Goal: Navigation & Orientation: Find specific page/section

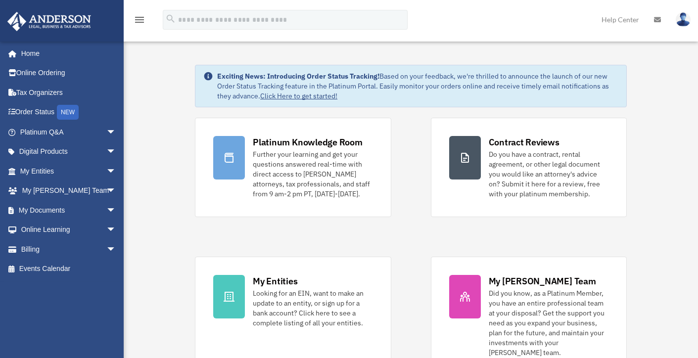
click at [686, 18] on img at bounding box center [683, 19] width 15 height 14
click at [27, 51] on link "Home" at bounding box center [69, 54] width 124 height 20
click at [106, 132] on span "arrow_drop_down" at bounding box center [116, 132] width 20 height 20
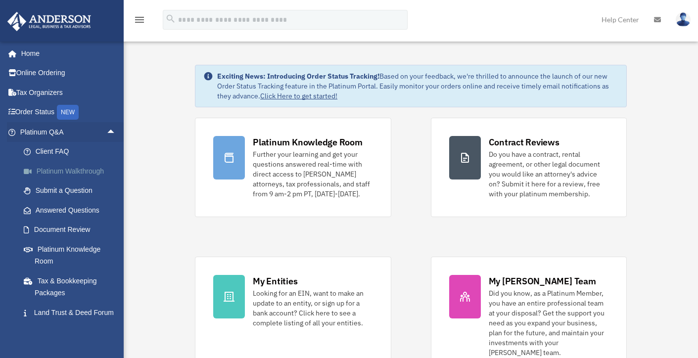
click at [72, 169] on link "Platinum Walkthrough" at bounding box center [72, 171] width 117 height 20
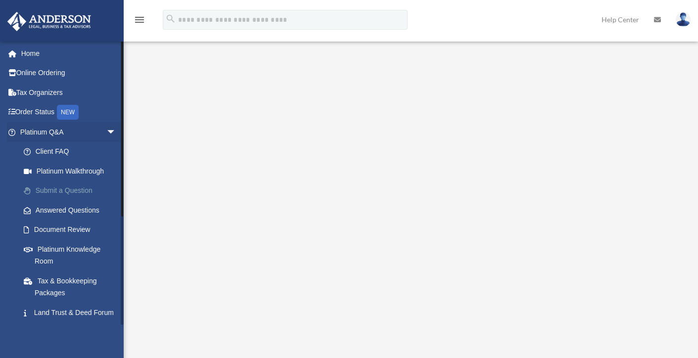
click at [55, 187] on link "Submit a Question" at bounding box center [72, 191] width 117 height 20
click at [52, 192] on link "Submit a Question" at bounding box center [72, 191] width 117 height 20
click at [53, 192] on link "Submit a Question" at bounding box center [72, 191] width 117 height 20
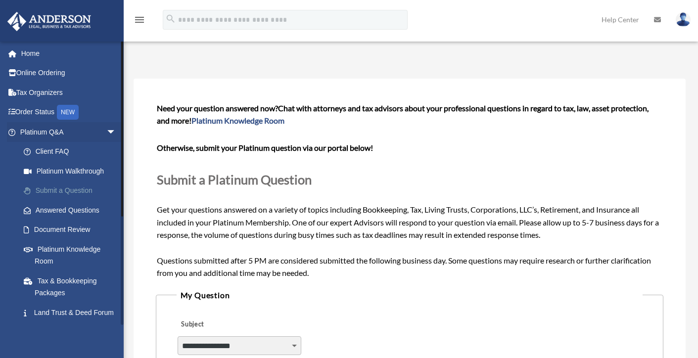
click at [68, 190] on link "Submit a Question" at bounding box center [72, 191] width 117 height 20
click at [90, 210] on link "Answered Questions" at bounding box center [72, 210] width 117 height 20
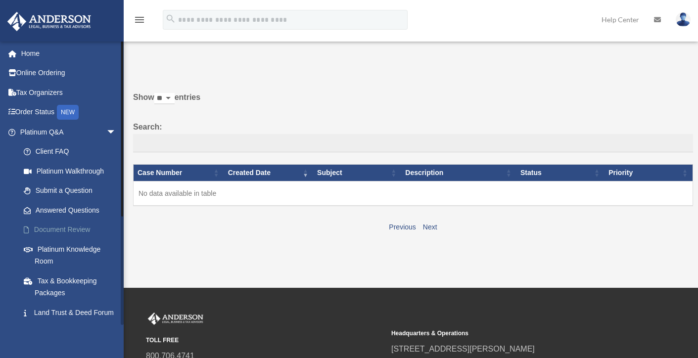
click at [65, 227] on link "Document Review" at bounding box center [72, 230] width 117 height 20
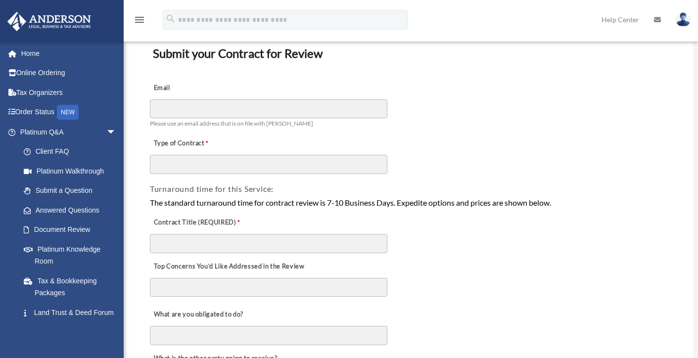
scroll to position [60, 0]
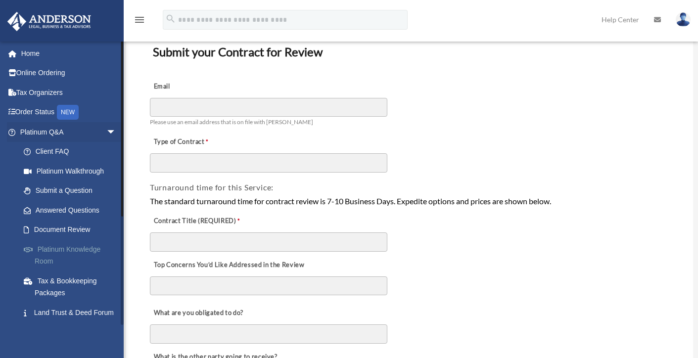
click at [54, 245] on link "Platinum Knowledge Room" at bounding box center [72, 256] width 117 height 32
click at [56, 249] on link "Platinum Knowledge Room" at bounding box center [72, 256] width 117 height 32
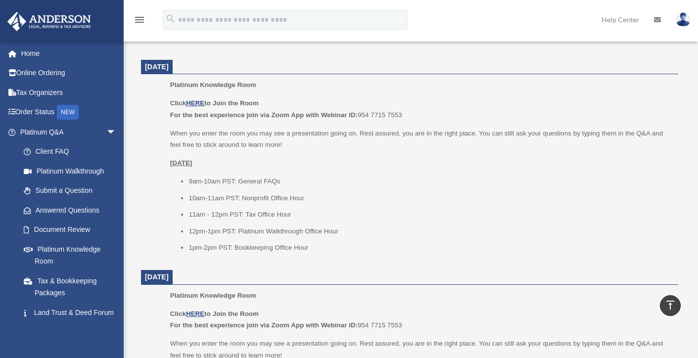
scroll to position [610, 0]
drag, startPoint x: 703, startPoint y: 15, endPoint x: 697, endPoint y: 134, distance: 118.9
click at [697, 134] on html "X Get a chance to win 6 months of Platinum for free just by filling out this su…" at bounding box center [349, 262] width 698 height 1745
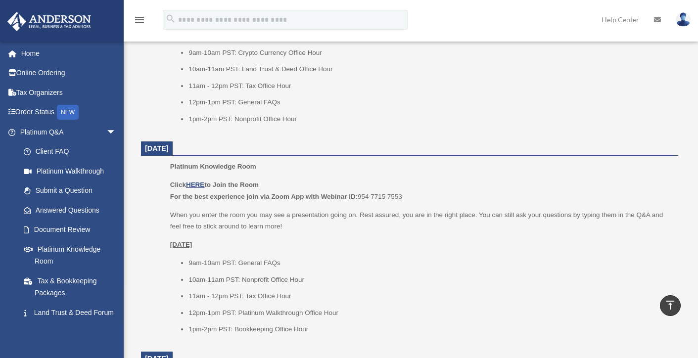
scroll to position [525, 0]
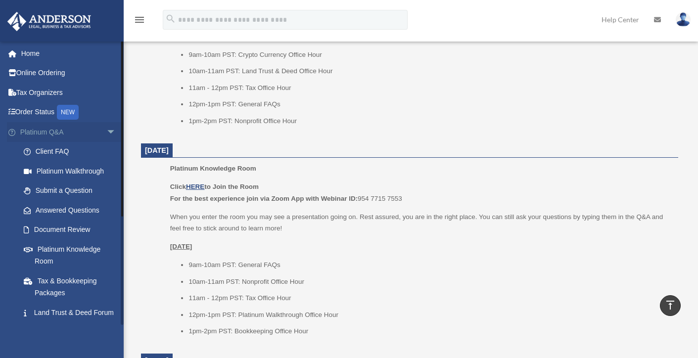
click at [107, 128] on span "arrow_drop_down" at bounding box center [116, 132] width 20 height 20
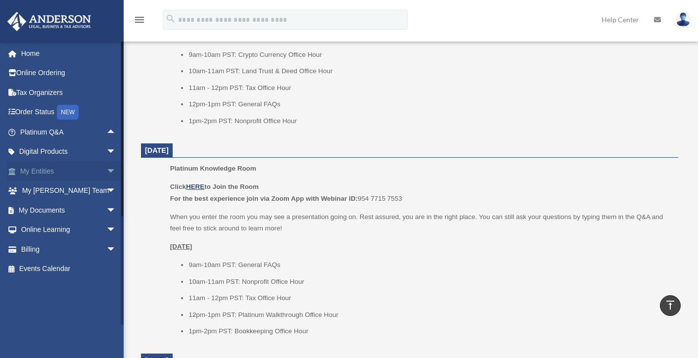
click at [106, 170] on span "arrow_drop_down" at bounding box center [116, 171] width 20 height 20
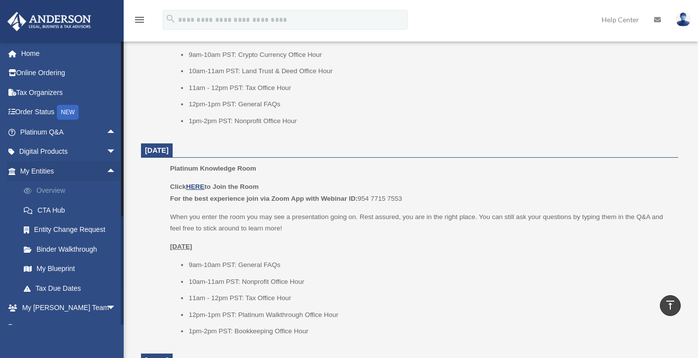
click at [59, 188] on link "Overview" at bounding box center [72, 191] width 117 height 20
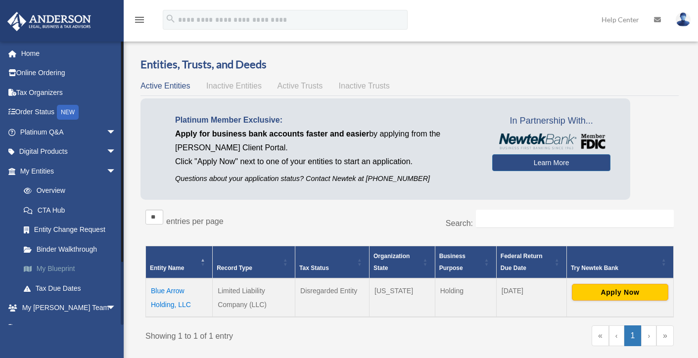
click at [68, 270] on link "My Blueprint" at bounding box center [72, 269] width 117 height 20
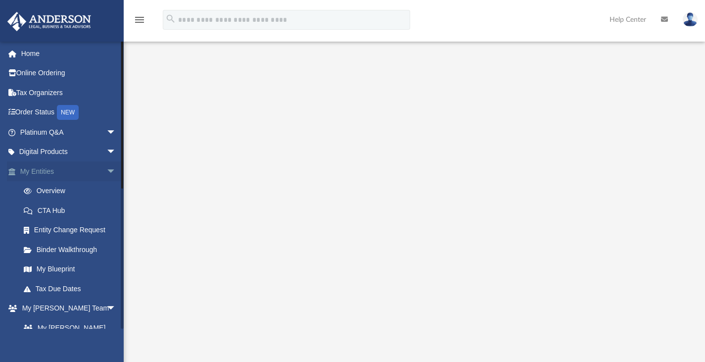
click at [106, 172] on span "arrow_drop_down" at bounding box center [116, 171] width 20 height 20
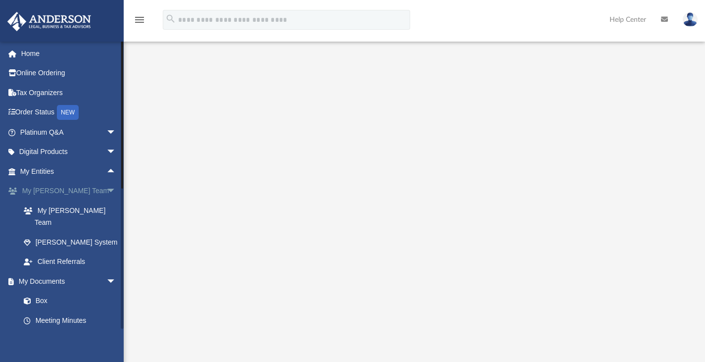
click at [106, 189] on span "arrow_drop_down" at bounding box center [116, 191] width 20 height 20
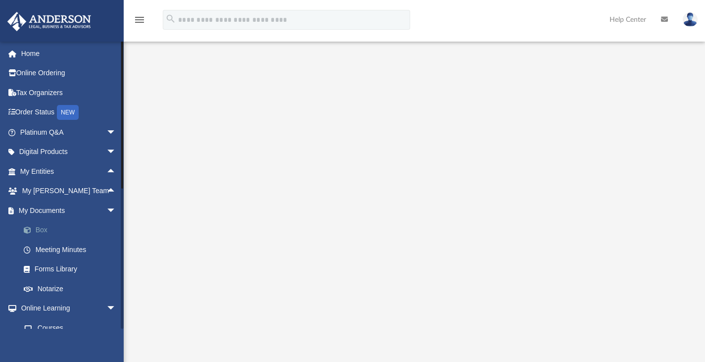
click at [41, 230] on link "Box" at bounding box center [72, 230] width 117 height 20
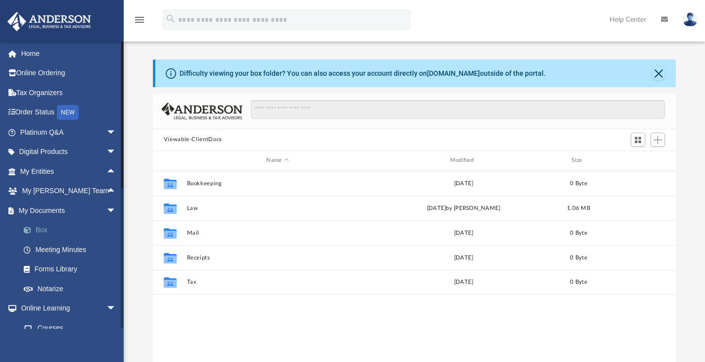
scroll to position [217, 516]
click at [60, 251] on link "Meeting Minutes" at bounding box center [72, 250] width 117 height 20
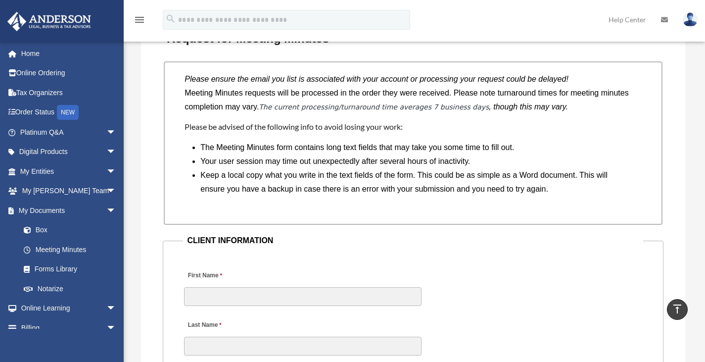
scroll to position [802, 0]
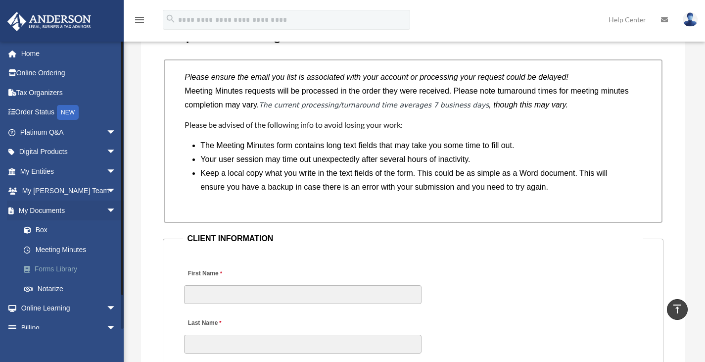
click at [60, 269] on link "Forms Library" at bounding box center [72, 269] width 117 height 20
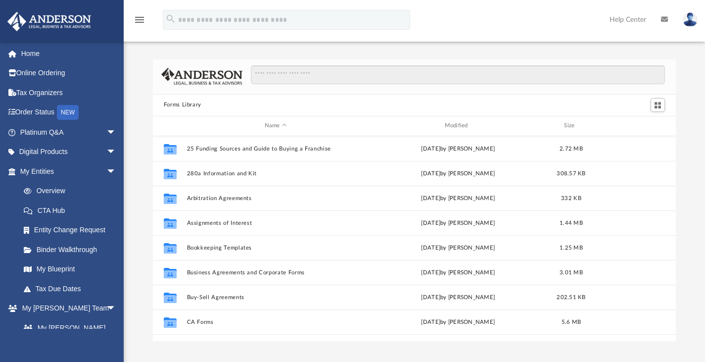
scroll to position [217, 516]
click at [106, 169] on span "arrow_drop_down" at bounding box center [116, 171] width 20 height 20
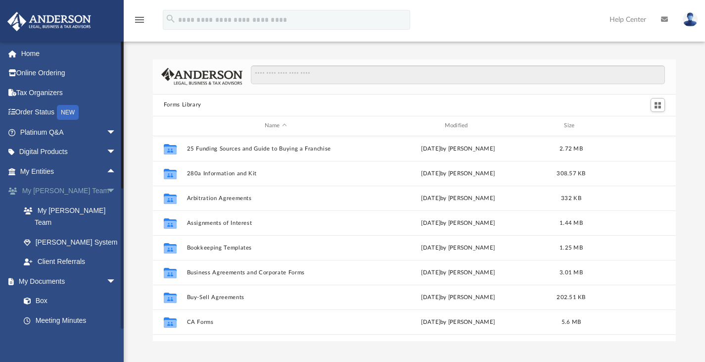
click at [106, 187] on span "arrow_drop_down" at bounding box center [116, 191] width 20 height 20
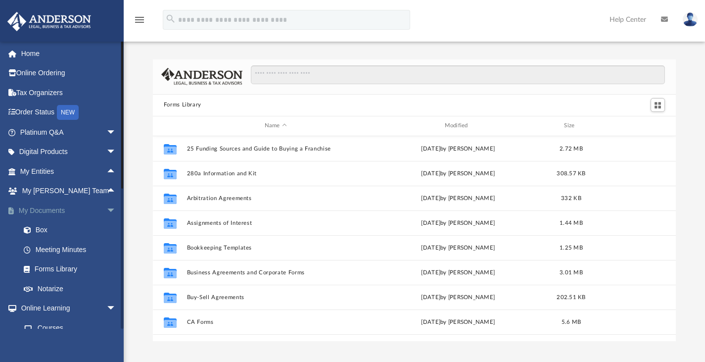
click at [106, 205] on span "arrow_drop_down" at bounding box center [116, 210] width 20 height 20
click at [106, 228] on span "arrow_drop_down" at bounding box center [116, 230] width 20 height 20
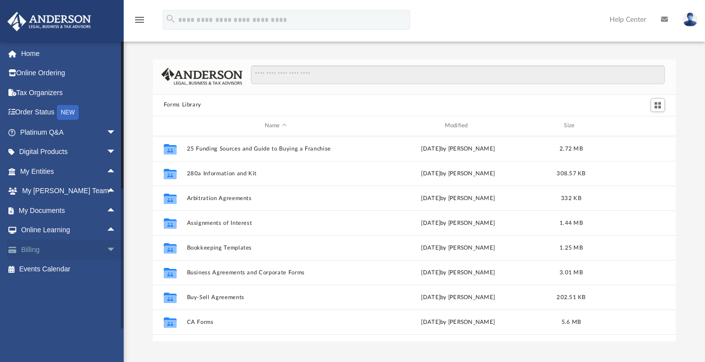
click at [106, 247] on span "arrow_drop_down" at bounding box center [116, 250] width 20 height 20
click at [63, 265] on link "$ Open Invoices" at bounding box center [72, 269] width 117 height 20
click at [63, 267] on link "$ Open Invoices" at bounding box center [72, 269] width 117 height 20
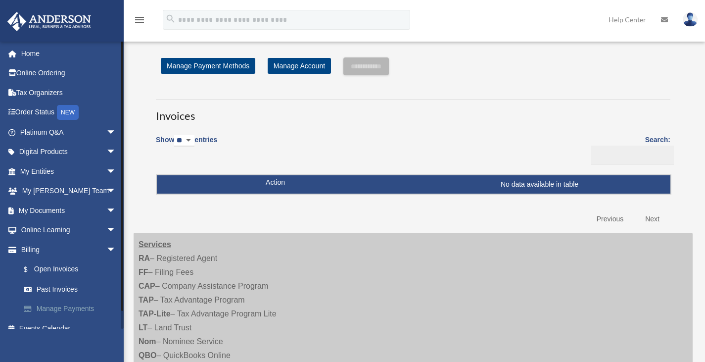
click at [83, 309] on link "Manage Payments" at bounding box center [72, 309] width 117 height 20
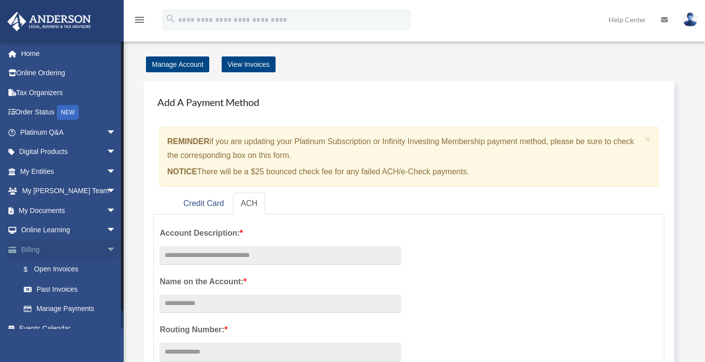
click at [106, 248] on span "arrow_drop_down" at bounding box center [116, 250] width 20 height 20
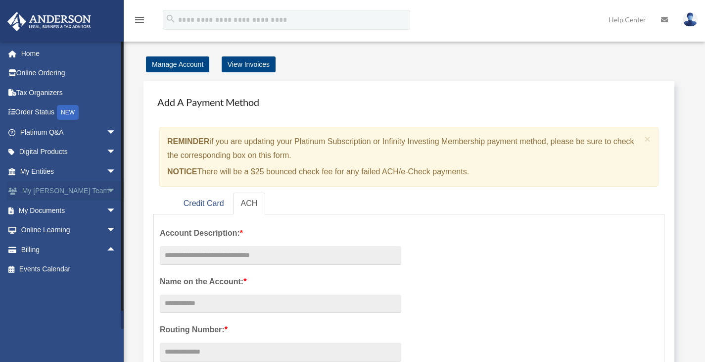
click at [106, 192] on span "arrow_drop_down" at bounding box center [116, 191] width 20 height 20
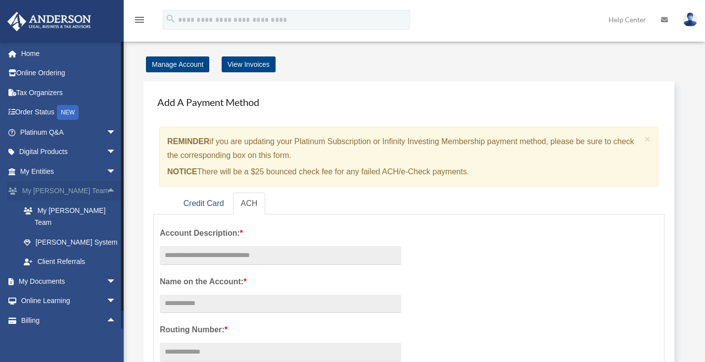
click at [106, 192] on span "arrow_drop_up" at bounding box center [116, 191] width 20 height 20
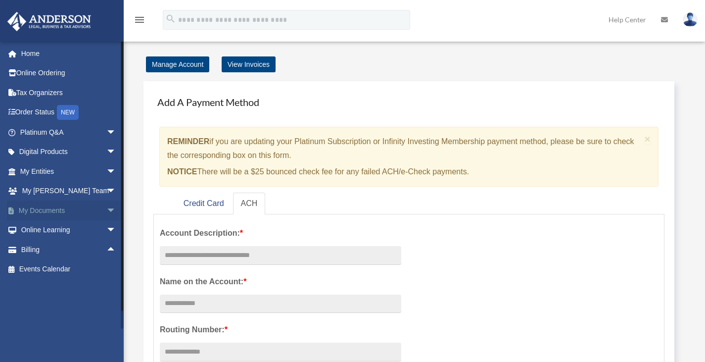
click at [106, 209] on span "arrow_drop_down" at bounding box center [116, 210] width 20 height 20
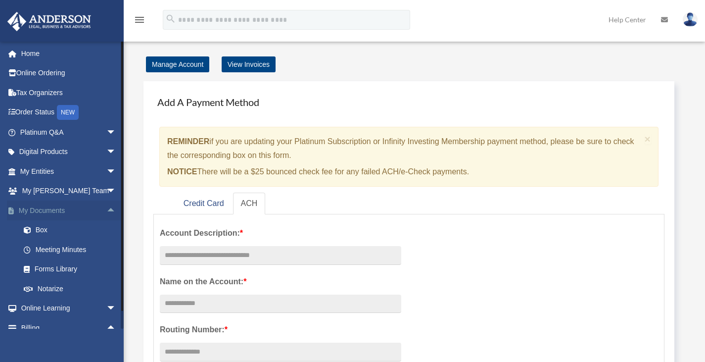
click at [106, 209] on span "arrow_drop_up" at bounding box center [116, 210] width 20 height 20
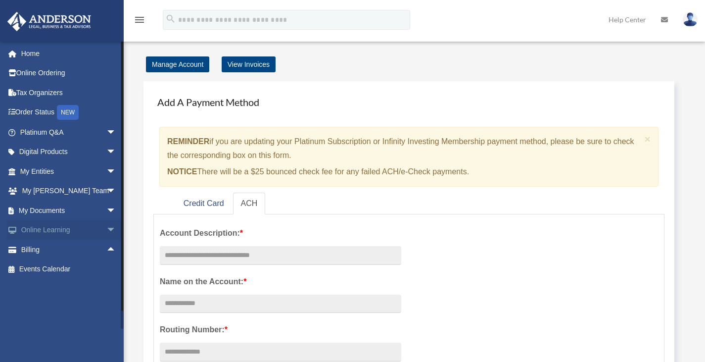
click at [106, 228] on span "arrow_drop_down" at bounding box center [116, 230] width 20 height 20
click at [54, 289] on link "Resources" at bounding box center [72, 289] width 117 height 20
